Goal: Check status: Check status

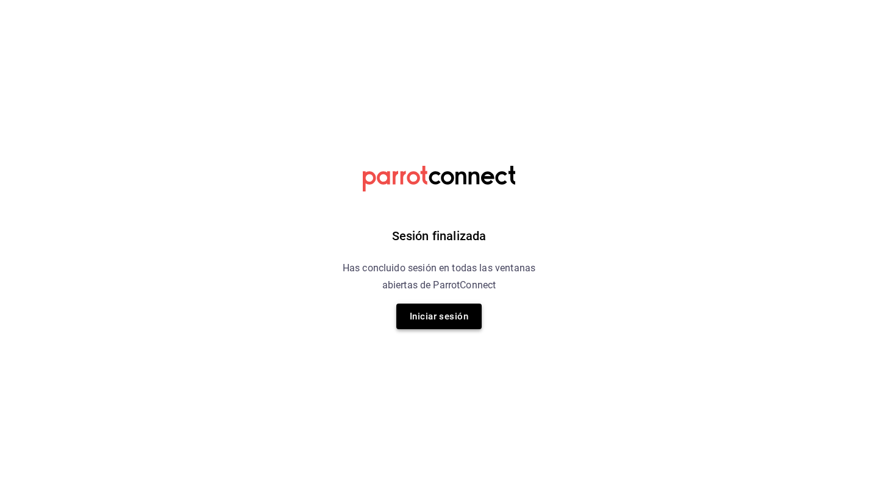
click at [448, 318] on button "Iniciar sesión" at bounding box center [438, 317] width 85 height 26
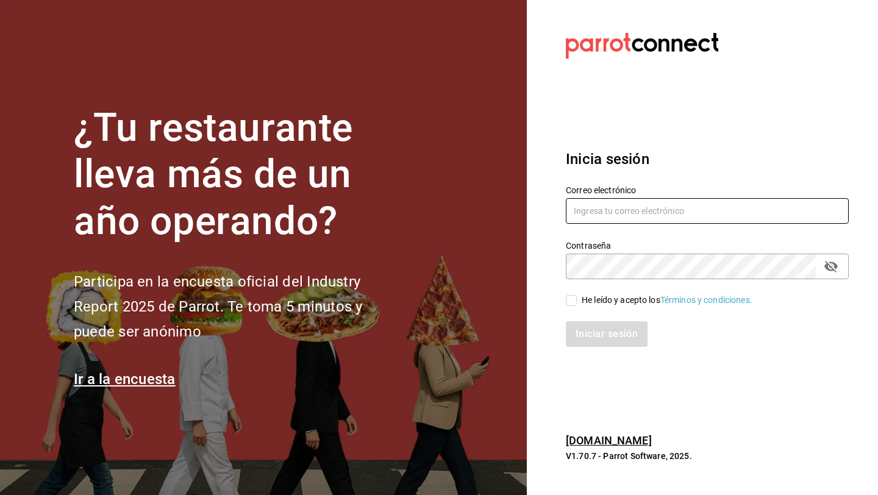
click at [621, 204] on input "text" at bounding box center [707, 211] width 283 height 26
type input "[EMAIL_ADDRESS][DOMAIN_NAME]"
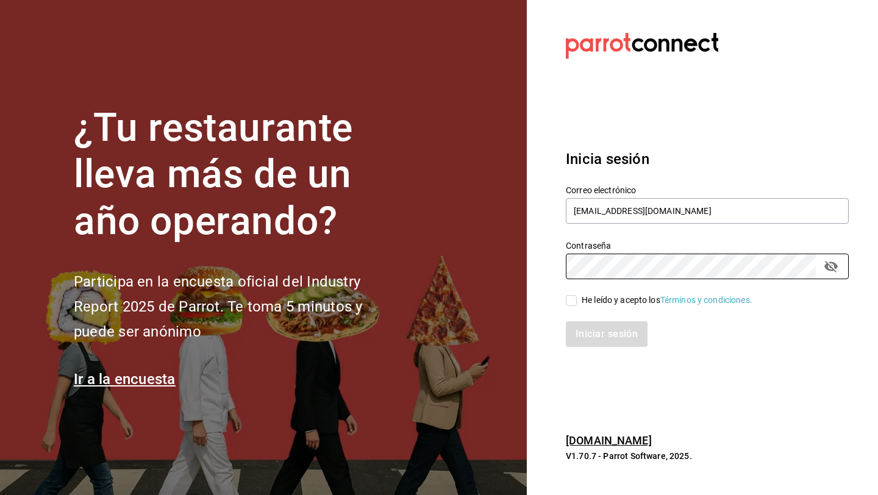
click at [573, 305] on input "He leído y acepto los Términos y condiciones." at bounding box center [571, 300] width 11 height 11
checkbox input "true"
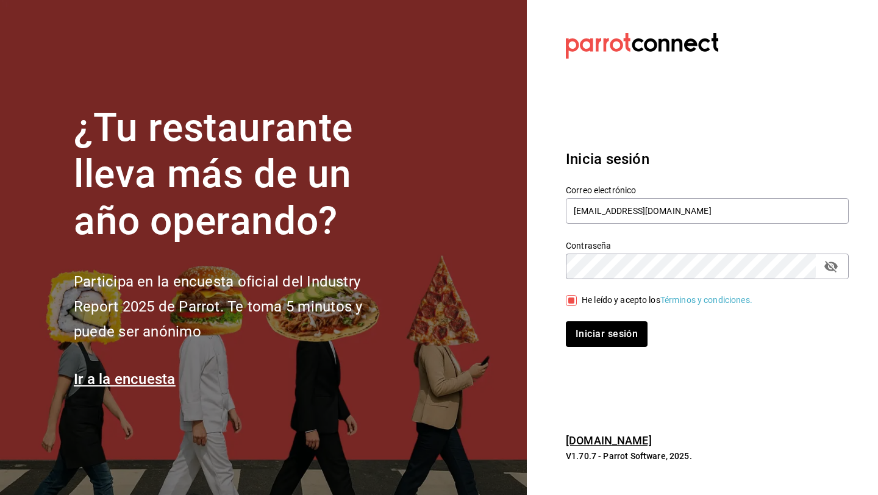
click at [566, 321] on button "Iniciar sesión" at bounding box center [607, 334] width 82 height 26
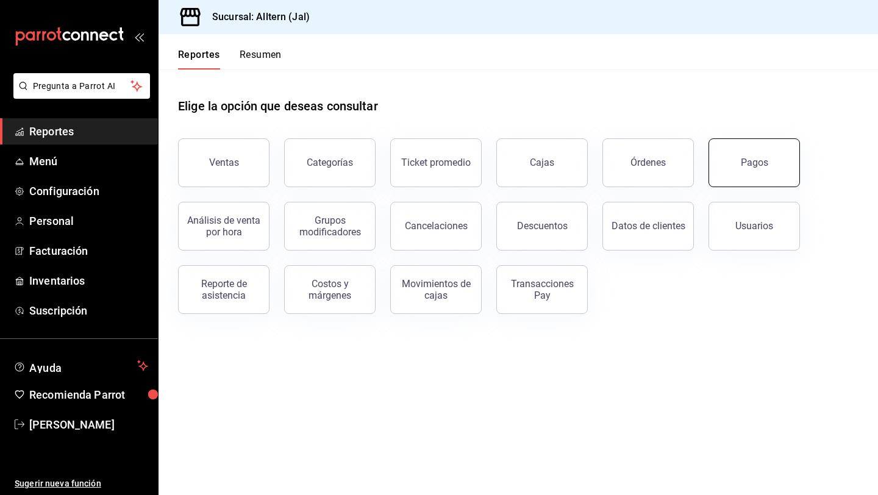
click at [755, 156] on button "Pagos" at bounding box center [753, 162] width 91 height 49
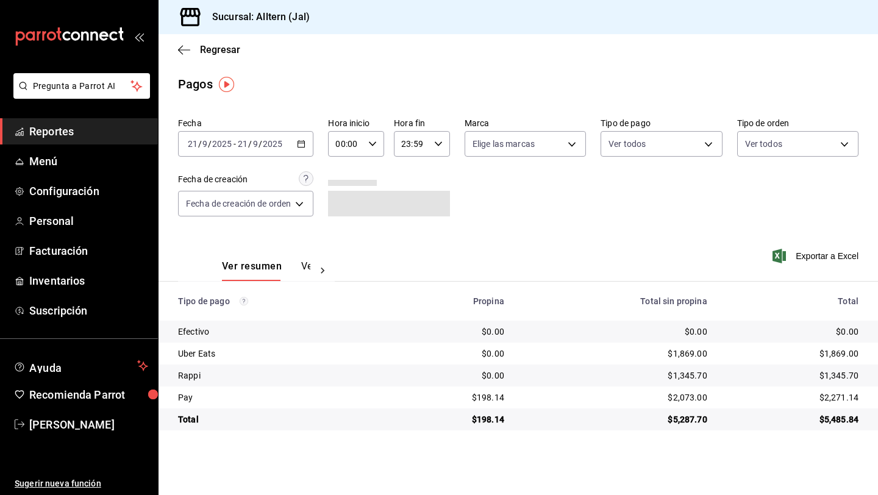
click at [304, 146] on icon "button" at bounding box center [301, 144] width 9 height 9
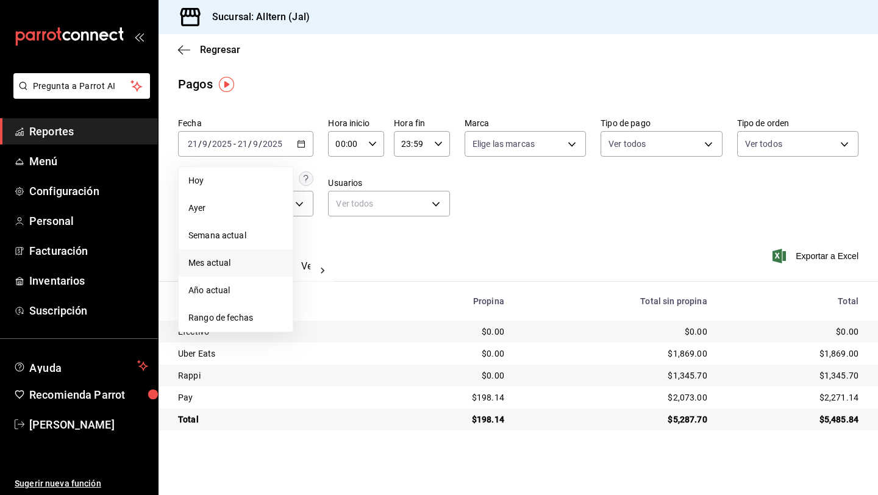
click at [228, 261] on span "Mes actual" at bounding box center [235, 263] width 94 height 13
